Goal: Understand site structure: Understand site structure

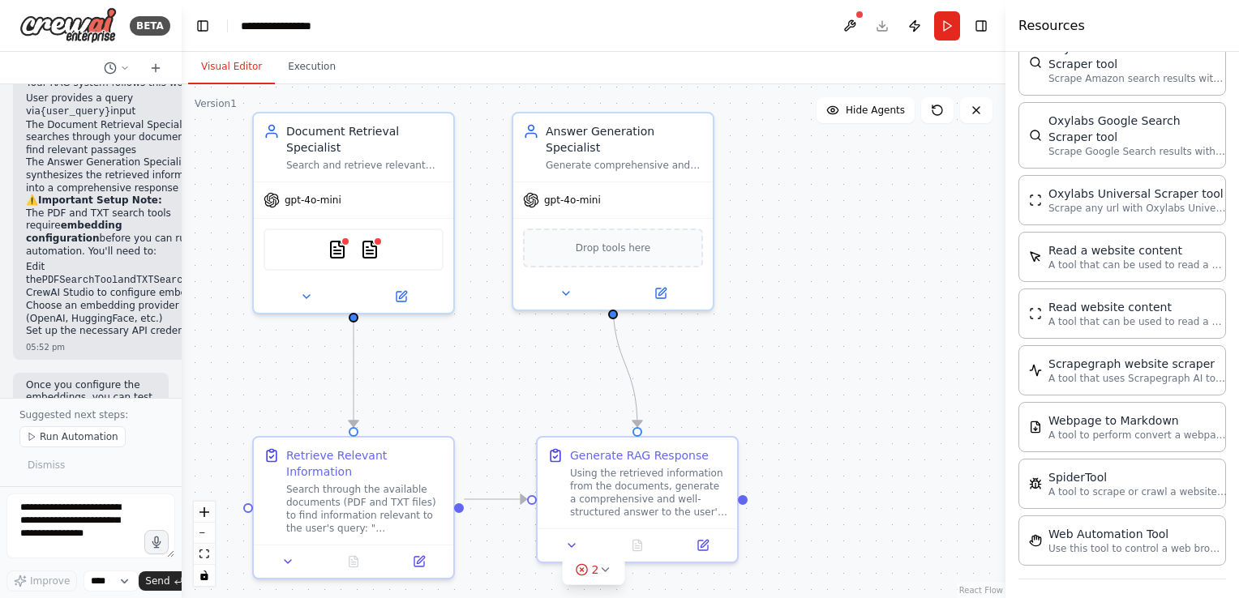
scroll to position [1753, 0]
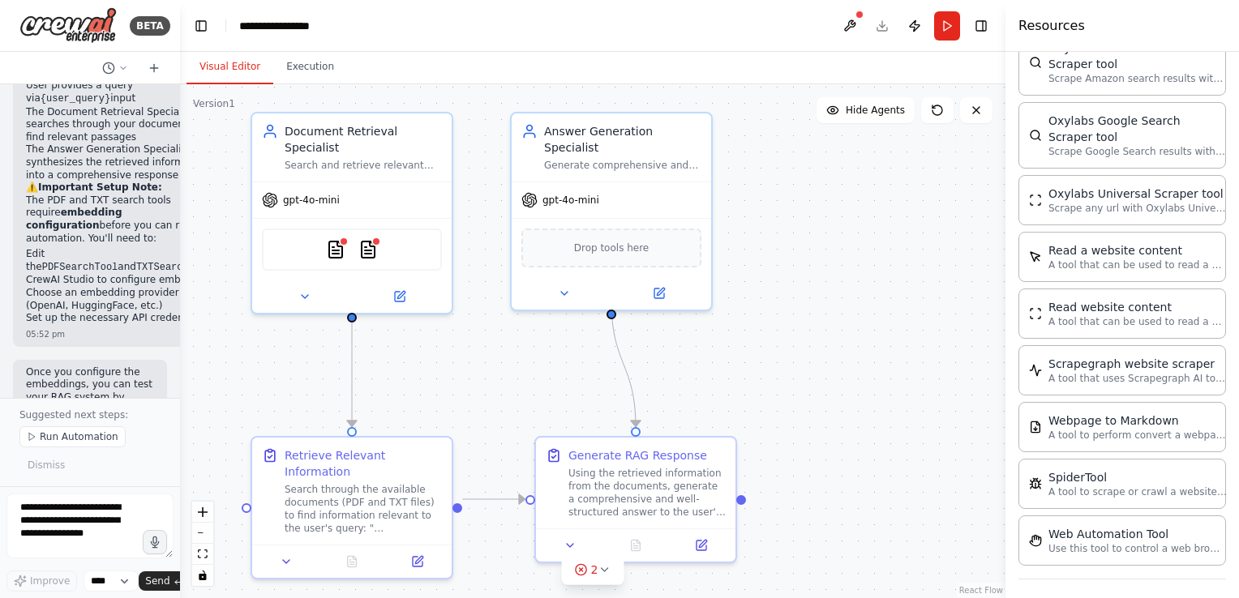
drag, startPoint x: 362, startPoint y: 199, endPoint x: 180, endPoint y: 212, distance: 182.1
click at [180, 212] on div "BETA Hello! I'm the CrewAI assistant. What kind of automation do you want to bu…" at bounding box center [619, 299] width 1239 height 598
click at [107, 586] on select "****" at bounding box center [111, 581] width 55 height 21
click at [263, 391] on div ".deletable-edge-delete-btn { width: 20px; height: 20px; border: 0px solid #ffff…" at bounding box center [592, 341] width 825 height 514
click at [182, 345] on div ".deletable-edge-delete-btn { width: 20px; height: 20px; border: 0px solid #ffff…" at bounding box center [592, 341] width 825 height 514
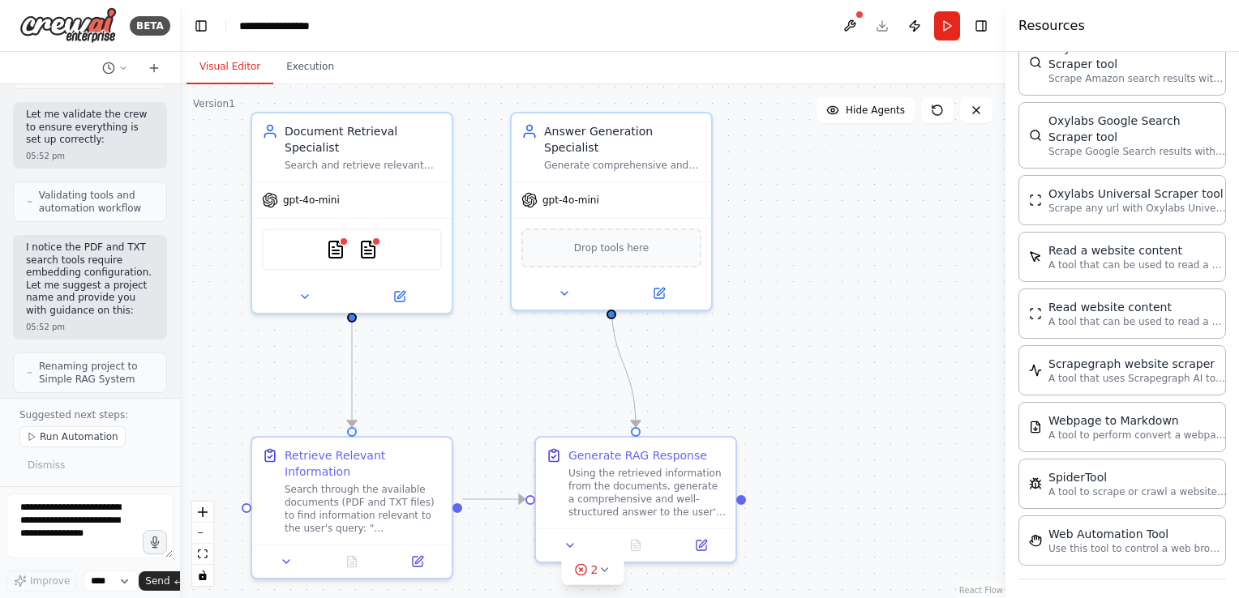
scroll to position [2110, 0]
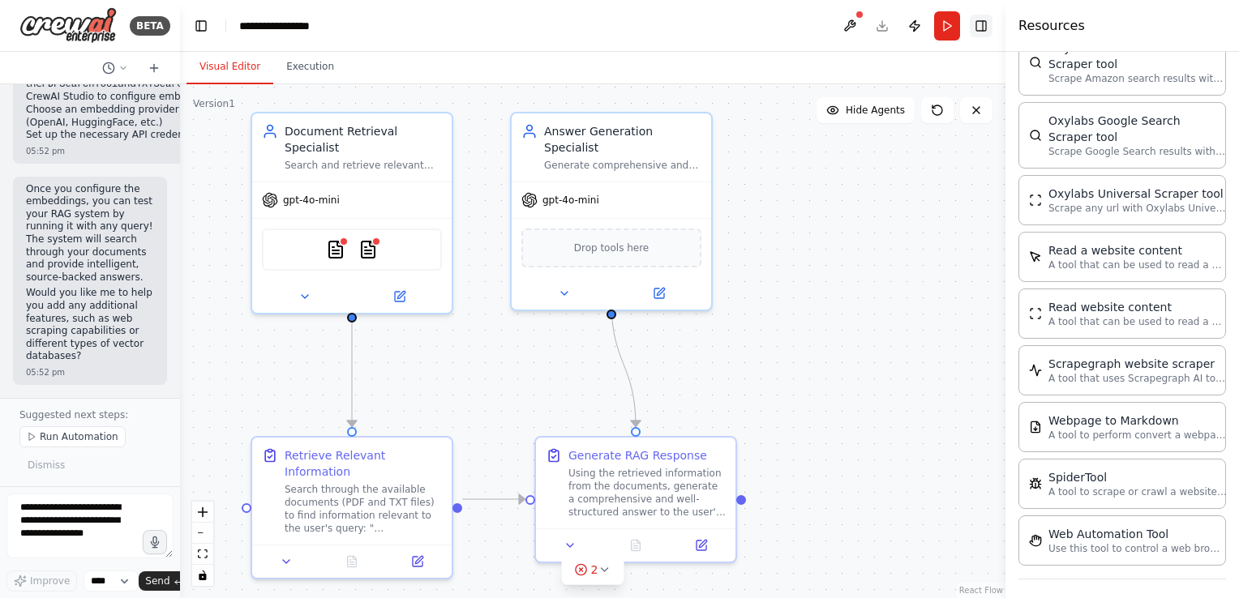
click at [984, 24] on button "Toggle Right Sidebar" at bounding box center [981, 26] width 23 height 23
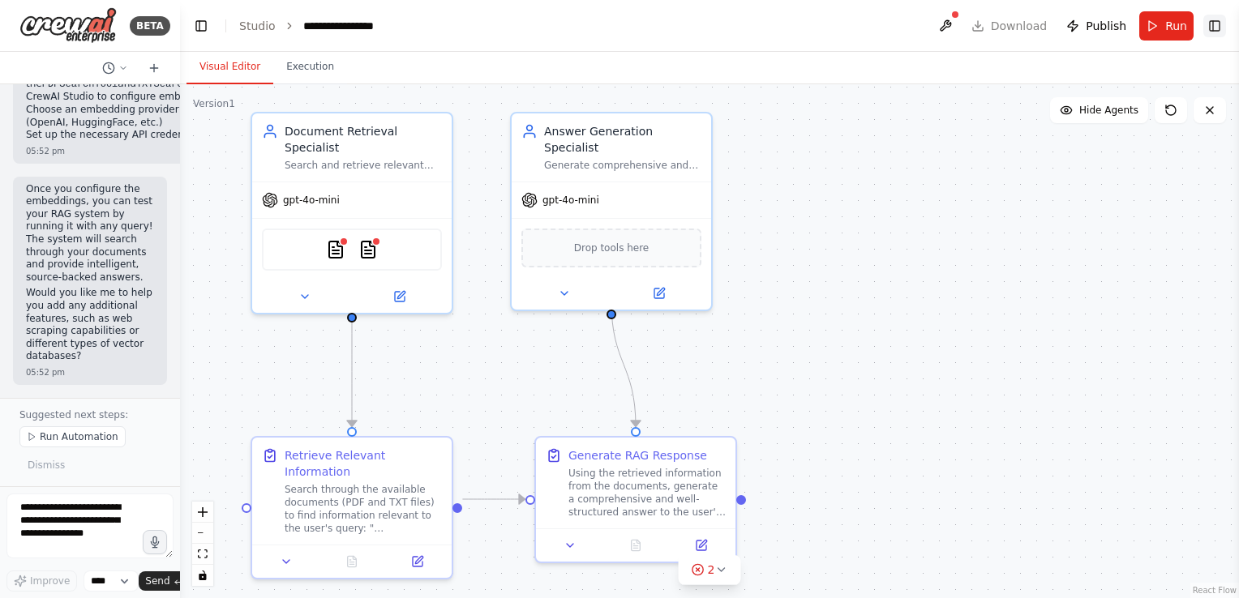
click at [1212, 29] on button "Toggle Right Sidebar" at bounding box center [1214, 26] width 23 height 23
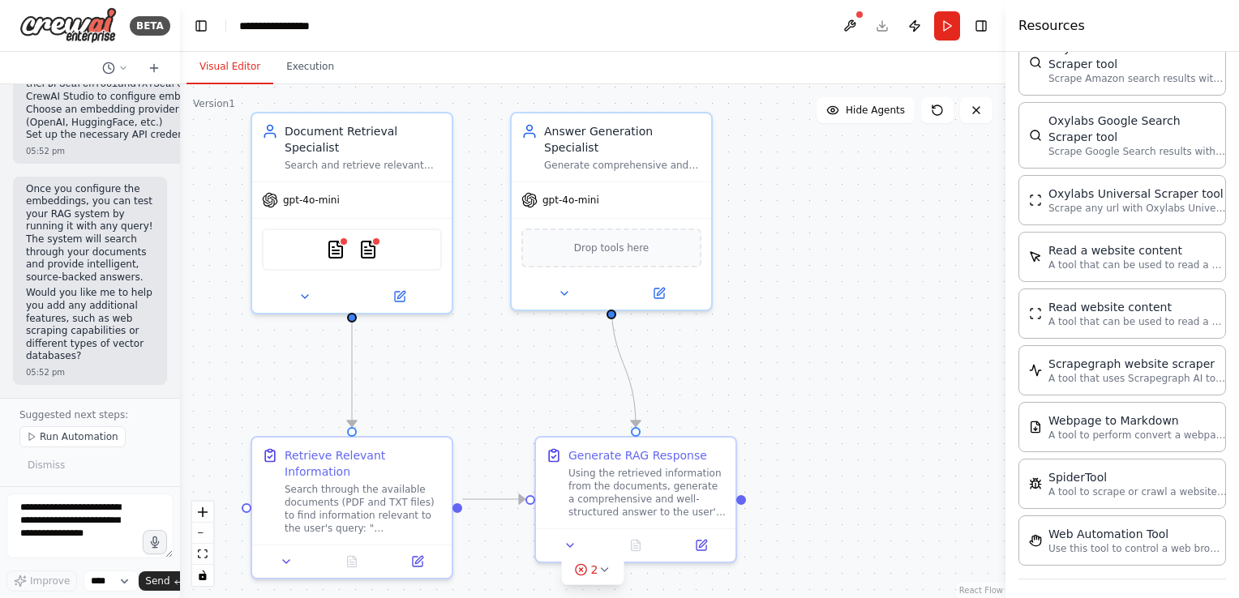
click at [881, 274] on div ".deletable-edge-delete-btn { width: 20px; height: 20px; border: 0px solid #ffff…" at bounding box center [592, 341] width 825 height 514
click at [983, 115] on button at bounding box center [976, 110] width 32 height 26
click at [640, 15] on header "**********" at bounding box center [592, 26] width 825 height 52
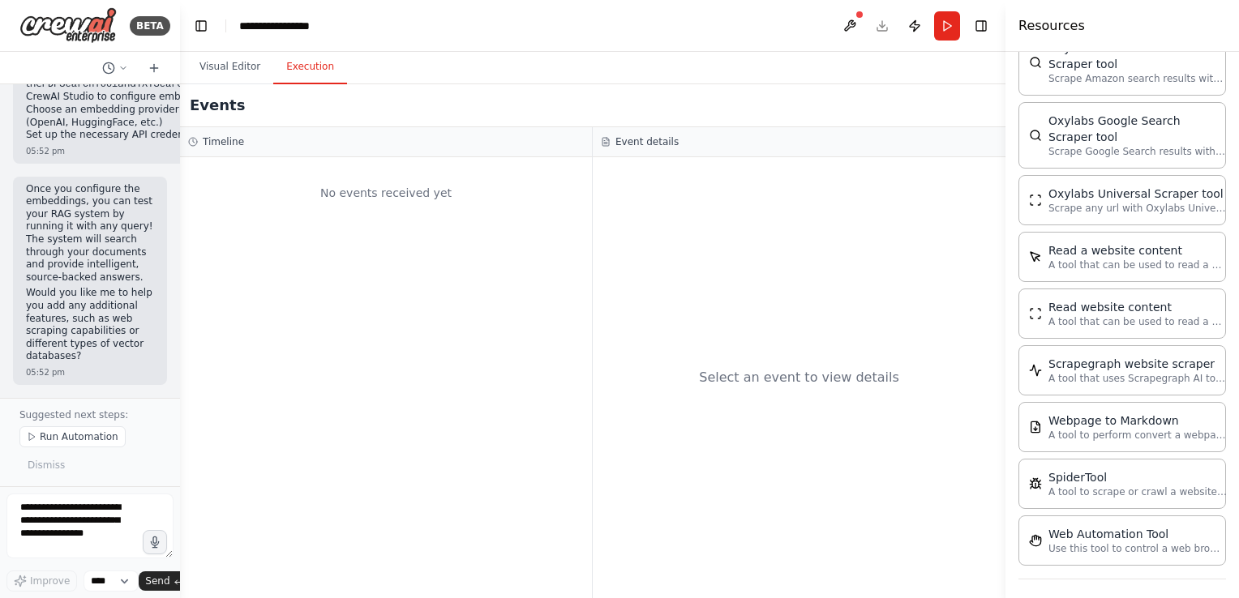
click at [273, 73] on button "Execution" at bounding box center [310, 67] width 74 height 34
click at [1071, 22] on h4 "Resources" at bounding box center [1051, 25] width 66 height 19
click at [856, 24] on button at bounding box center [850, 25] width 26 height 29
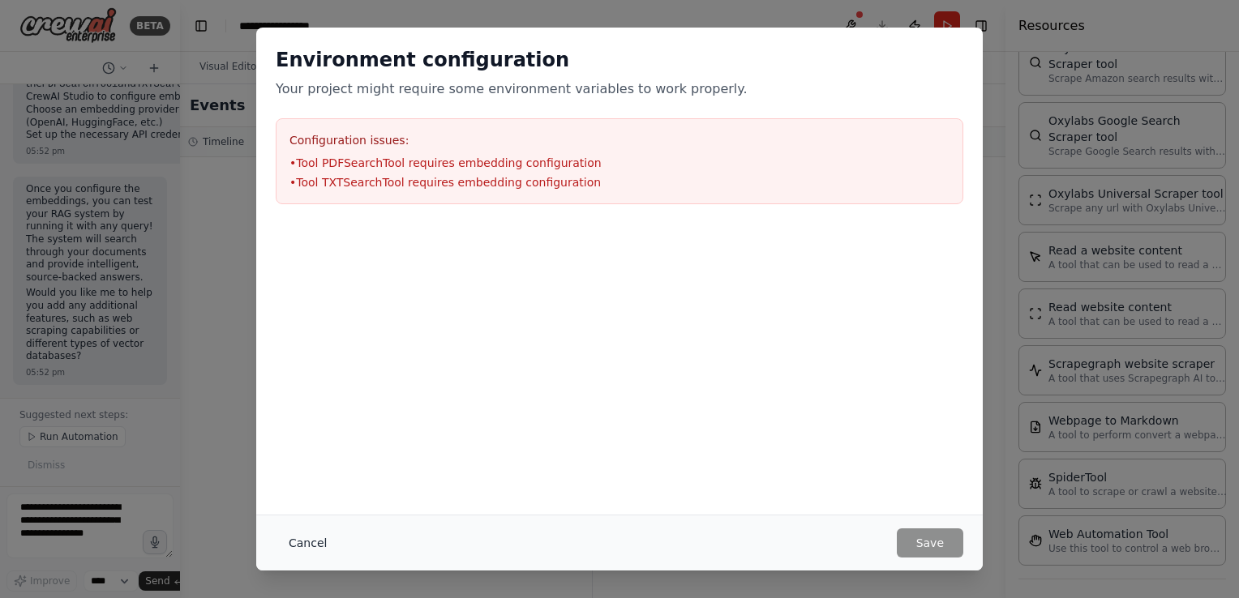
click at [305, 548] on button "Cancel" at bounding box center [308, 543] width 64 height 29
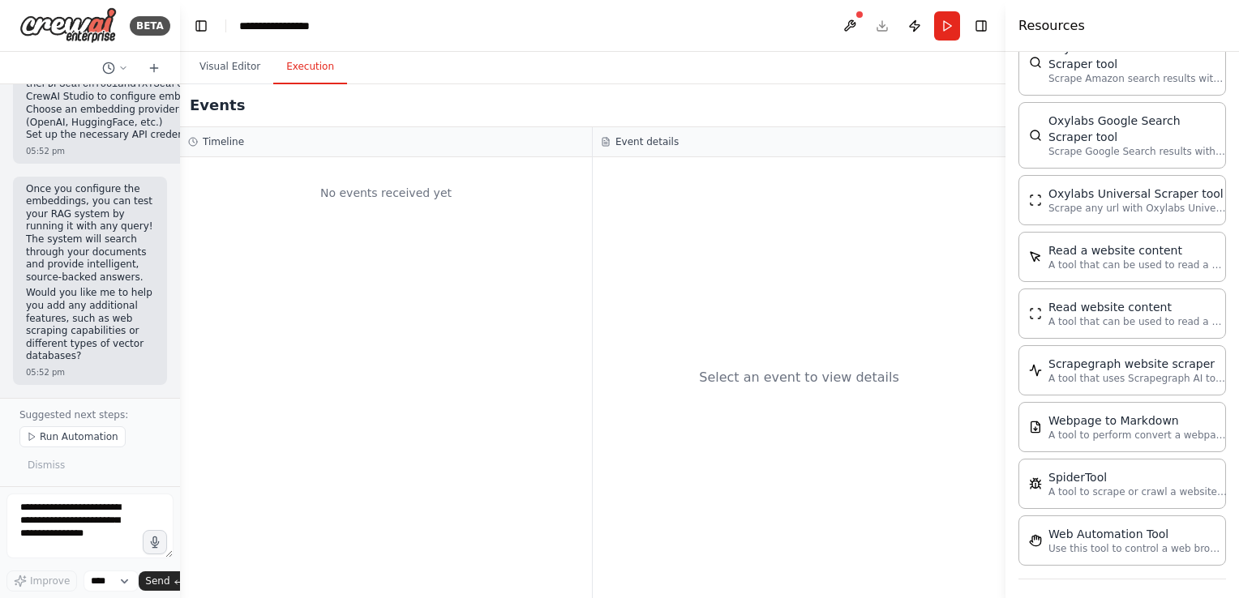
click at [756, 271] on div "Select an event to view details" at bounding box center [799, 377] width 413 height 441
